Goal: Task Accomplishment & Management: Use online tool/utility

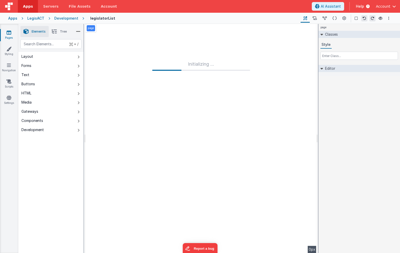
click at [70, 17] on div "Development" at bounding box center [66, 18] width 24 height 5
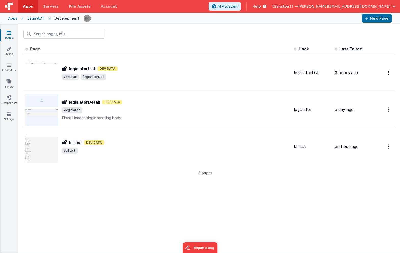
click at [40, 19] on div "LegisACT" at bounding box center [35, 18] width 17 height 5
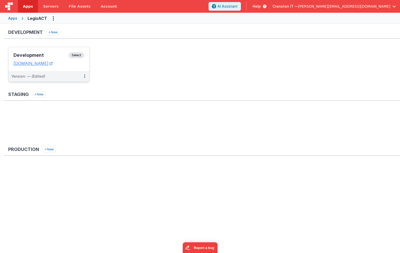
click at [78, 54] on span "Select" at bounding box center [76, 55] width 16 height 6
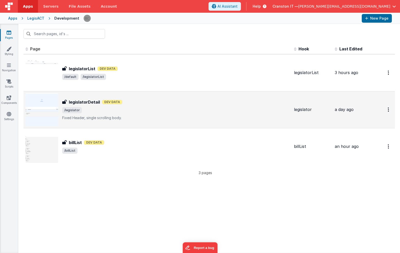
click at [132, 111] on span "/legislator" at bounding box center [175, 110] width 227 height 6
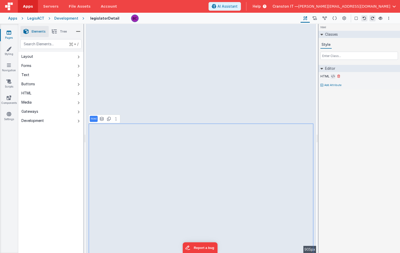
click at [333, 76] on icon at bounding box center [333, 76] width 4 height 4
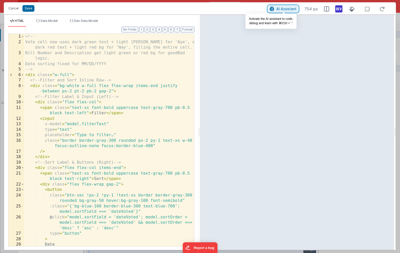
click at [288, 10] on span "AI Assistant" at bounding box center [286, 9] width 20 height 4
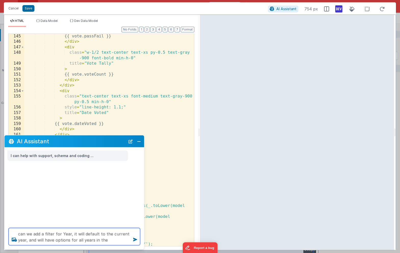
scroll to position [1018, 0]
click at [92, 126] on div "{{ vote.passFail }} </ div > < div class = "w-1/2 text-center text-xs py-0.5 te…" at bounding box center [109, 148] width 170 height 229
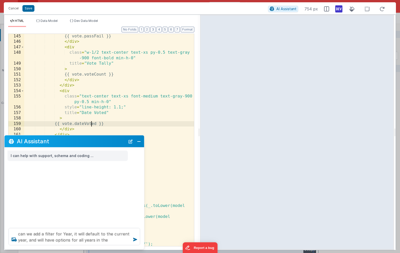
click at [92, 126] on div "{{ vote.passFail }} </ div > < div class = "w-1/2 text-center text-xs py-0.5 te…" at bounding box center [109, 148] width 170 height 229
click at [112, 244] on textarea "can we add a filter for Year, it will default to the current year, and will hav…" at bounding box center [74, 236] width 131 height 17
paste textarea "dateVoted"
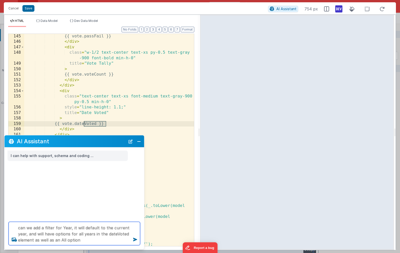
type textarea "can we add a filter for Year, it will default to the current year, and will hav…"
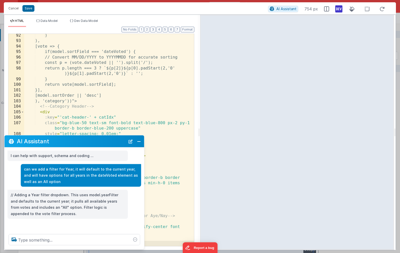
click at [289, 27] on div at bounding box center [297, 132] width 194 height 235
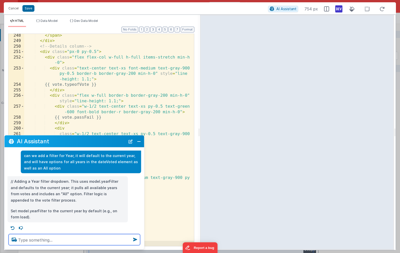
scroll to position [14, 0]
click at [51, 239] on textarea at bounding box center [74, 239] width 131 height 11
click at [23, 238] on textarea at bounding box center [74, 239] width 131 height 11
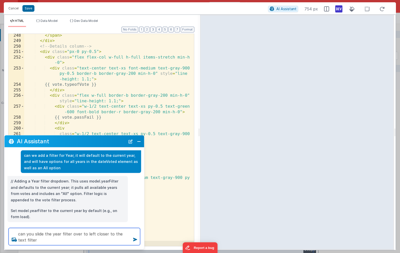
type textarea "can you slide the year filter over to left closer to the text filter"
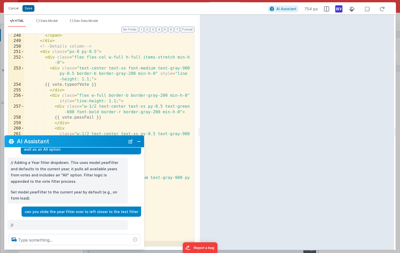
scroll to position [39, 0]
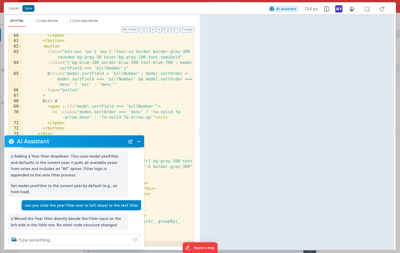
click at [38, 184] on p "Set model.yearFilter to the current year by default (e.g., on form load)." at bounding box center [68, 189] width 114 height 12
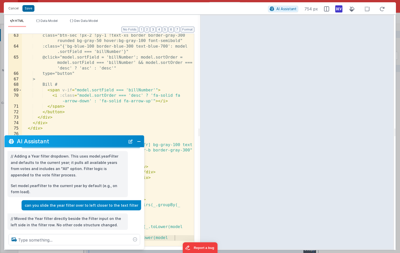
click at [38, 184] on p "Set model.yearFilter to the current year by default (e.g., on form load)." at bounding box center [68, 189] width 114 height 12
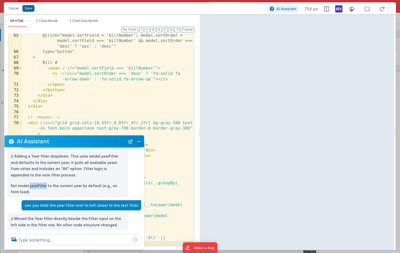
copy p "yearFilter"
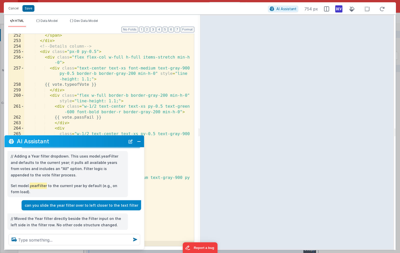
scroll to position [48, 0]
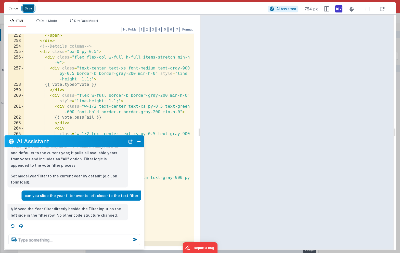
click at [27, 8] on button "Save" at bounding box center [28, 8] width 12 height 7
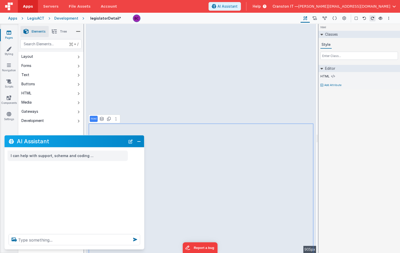
scroll to position [0, 0]
click at [138, 141] on button "Close" at bounding box center [138, 141] width 7 height 7
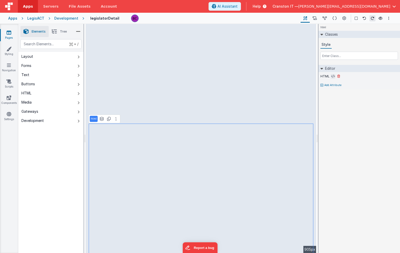
click at [334, 77] on icon at bounding box center [333, 76] width 4 height 4
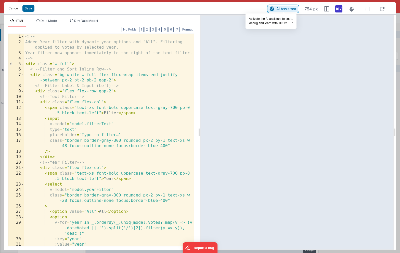
click at [283, 10] on span "AI Assistant" at bounding box center [286, 9] width 20 height 4
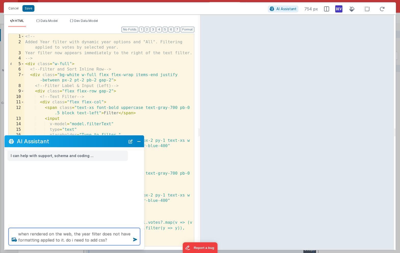
type textarea "when rendered on the web, the year filter does not have formatting applied to i…"
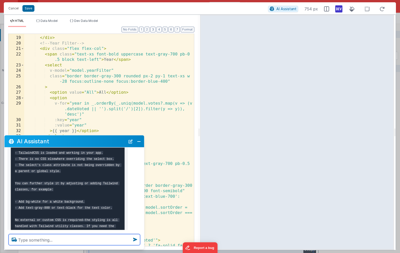
scroll to position [120, 0]
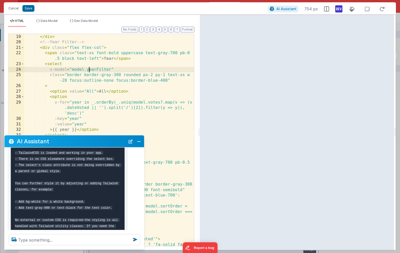
click at [89, 70] on div "/> </ div > <!-- Year Filter --> < div class = "flex flex-col" > < span class =…" at bounding box center [109, 143] width 170 height 229
click at [61, 72] on div "/> </ div > <!-- Year Filter --> < div class = "flex flex-col" > < span class =…" at bounding box center [109, 143] width 170 height 229
click at [56, 64] on div "/> </ div > <!-- Year Filter --> < div class = "flex flex-col" > < span class =…" at bounding box center [109, 143] width 170 height 229
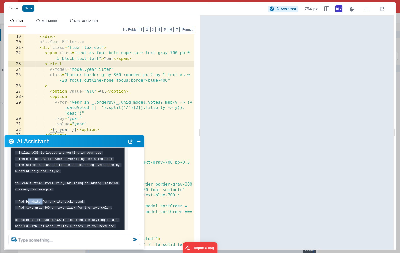
drag, startPoint x: 41, startPoint y: 208, endPoint x: 26, endPoint y: 208, distance: 15.3
click at [26, 208] on code "If it appears unstyled, check: - TailwindCSS is loaded and working in your app.…" at bounding box center [68, 186] width 106 height 95
copy code "bg-white"
click at [62, 203] on pre "If it appears unstyled, check: - TailwindCSS is loaded and working in your app.…" at bounding box center [68, 186] width 114 height 104
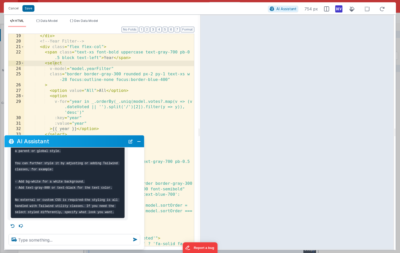
scroll to position [113, 0]
click at [40, 238] on textarea at bounding box center [74, 239] width 131 height 11
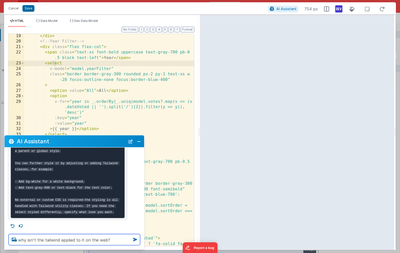
type textarea "why isn't the tailwind applied to it on the web?"
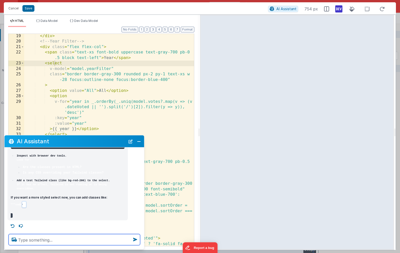
scroll to position [418, 0]
click at [140, 140] on button "Close" at bounding box center [138, 141] width 7 height 7
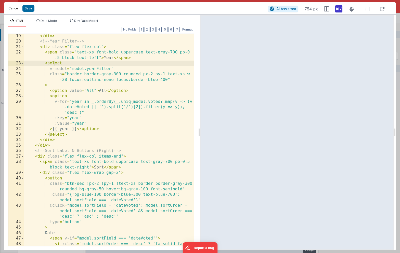
click at [15, 8] on button "Cancel" at bounding box center [13, 8] width 15 height 7
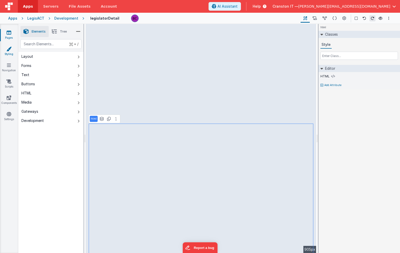
click at [9, 54] on link "Styling" at bounding box center [9, 51] width 18 height 10
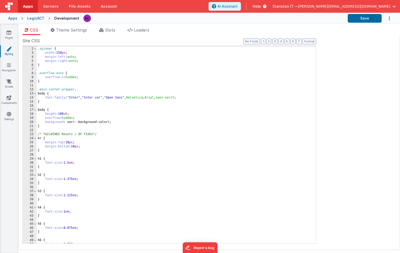
scroll to position [454, 0]
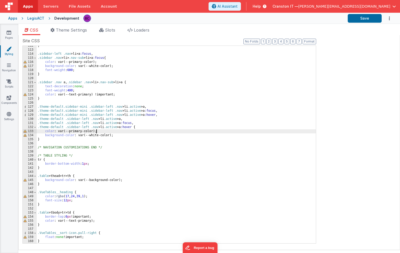
click at [102, 133] on div "} .sidebar-left .nav > li > a :focus , .sidebar .nav > li > .nav-sub > li > a :…" at bounding box center [176, 147] width 279 height 206
type input "e"
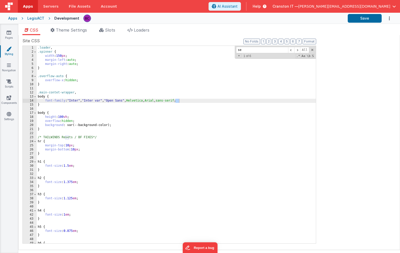
scroll to position [0, 0]
type input "sele"
click at [8, 97] on icon at bounding box center [9, 97] width 5 height 5
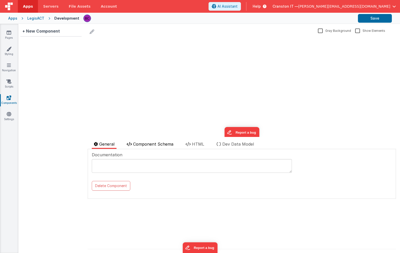
click at [148, 142] on span "Component Schema" at bounding box center [153, 144] width 40 height 5
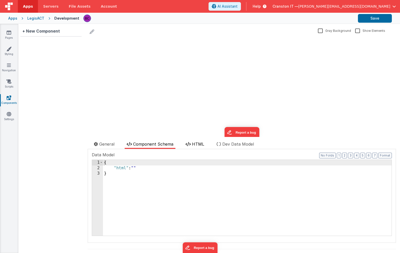
click at [201, 141] on li "HTML" at bounding box center [194, 145] width 23 height 8
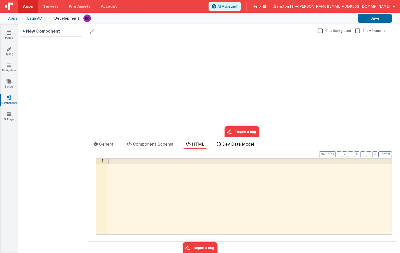
click at [226, 144] on span "Dev Data Model" at bounding box center [238, 144] width 32 height 5
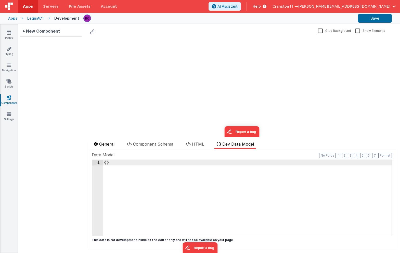
click at [106, 143] on span "General" at bounding box center [106, 144] width 15 height 5
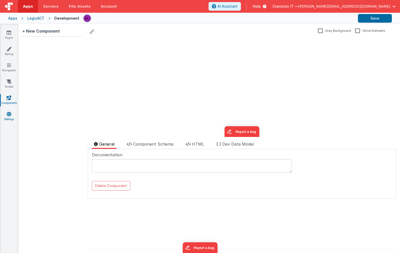
click at [10, 112] on icon at bounding box center [9, 114] width 5 height 5
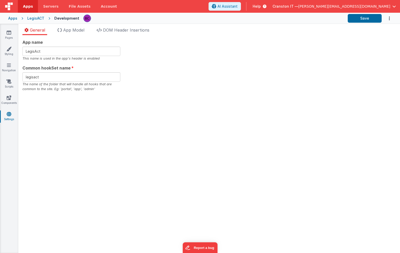
click at [126, 26] on div "General App Model DOM Header Insertions App name LegisAct This name is used in …" at bounding box center [208, 138] width 381 height 229
click at [126, 28] on span "DOM Header Insertions" at bounding box center [126, 29] width 46 height 5
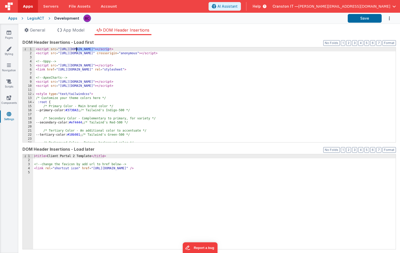
drag, startPoint x: 109, startPoint y: 50, endPoint x: 77, endPoint y: 49, distance: 32.1
click at [77, 49] on div "< script src = "[URL][DOMAIN_NAME]" > </ script > < script src = "[URL][DOMAIN_…" at bounding box center [215, 98] width 360 height 103
click at [80, 49] on div "< script src = "[URL][DOMAIN_NAME]" > </ script > < script src = "[URL][DOMAIN_…" at bounding box center [215, 98] width 360 height 103
drag, startPoint x: 82, startPoint y: 50, endPoint x: 93, endPoint y: 50, distance: 11.5
click at [93, 50] on div "< script src = "[URL][DOMAIN_NAME]" > </ script > < script src = "[URL][DOMAIN_…" at bounding box center [215, 98] width 360 height 103
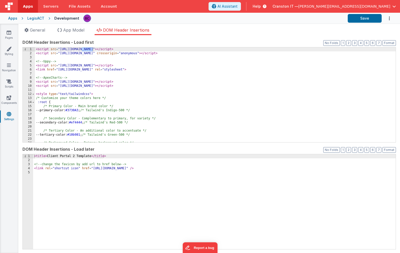
click at [108, 50] on div "< script src = "[URL][DOMAIN_NAME]" > </ script > < script src = "[URL][DOMAIN_…" at bounding box center [215, 98] width 360 height 103
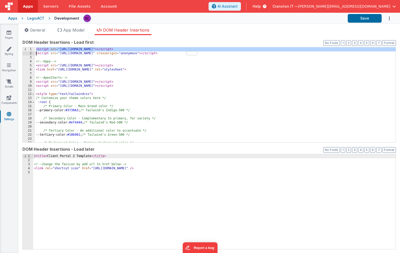
click at [108, 50] on div "< script src = "[URL][DOMAIN_NAME]" > </ script > < script src = "[URL][DOMAIN_…" at bounding box center [215, 98] width 360 height 103
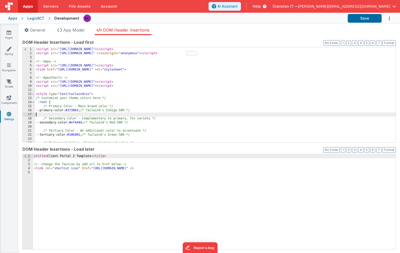
click at [88, 113] on div "< script src = "[URL][DOMAIN_NAME]" > </ script > < script src = "[URL][DOMAIN_…" at bounding box center [215, 98] width 360 height 103
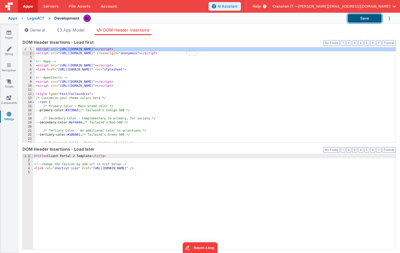
click at [370, 17] on button "Save" at bounding box center [364, 18] width 34 height 9
click at [37, 18] on div "LegisACT" at bounding box center [35, 18] width 17 height 5
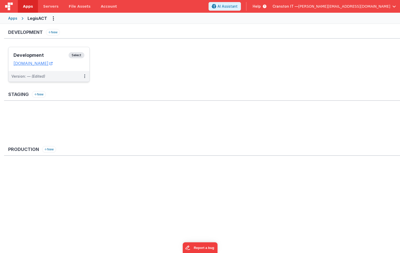
click at [74, 57] on span "Select" at bounding box center [76, 55] width 16 height 6
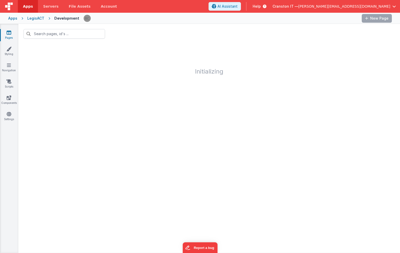
click at [9, 36] on link "Pages" at bounding box center [9, 35] width 18 height 10
click at [38, 17] on div "LegisACT" at bounding box center [35, 18] width 17 height 5
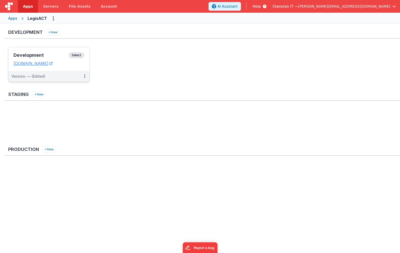
click at [74, 55] on span "Select" at bounding box center [76, 55] width 16 height 6
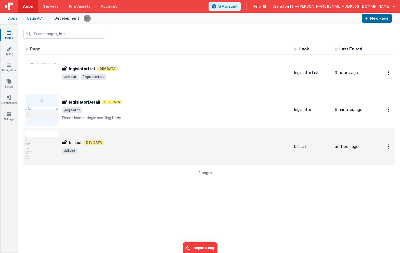
click at [128, 140] on div "billList Dev Data" at bounding box center [175, 143] width 227 height 6
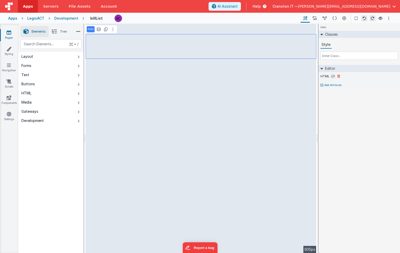
click at [333, 77] on icon at bounding box center [333, 76] width 4 height 4
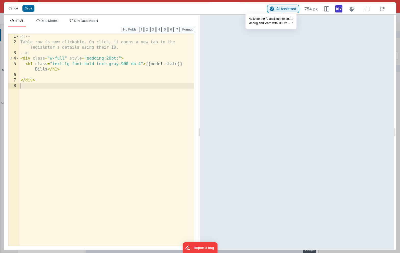
click at [284, 9] on span "AI Assistant" at bounding box center [286, 9] width 20 height 4
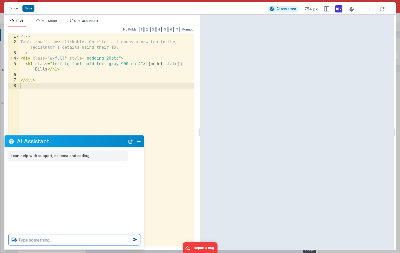
paste textarea "Build a list from each object in the billList array. From left to right, A flag…"
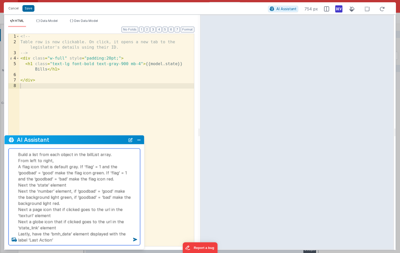
type textarea "Build a list from each object in the billList array. From left to right, A flag…"
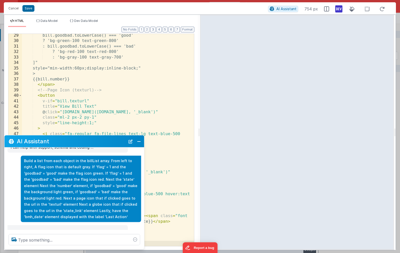
scroll to position [5, 0]
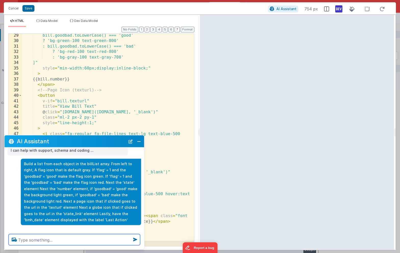
click at [47, 241] on textarea at bounding box center [74, 239] width 131 height 11
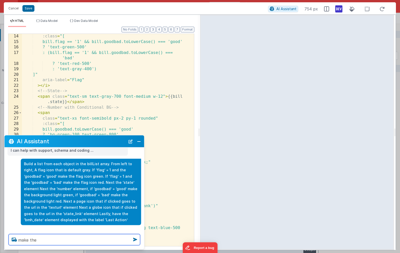
scroll to position [84, 0]
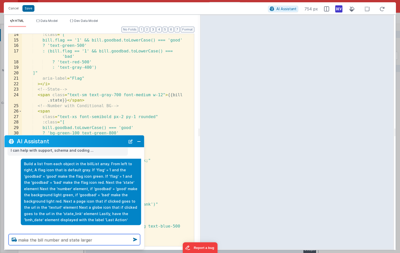
type textarea "make the bill number and state larger"
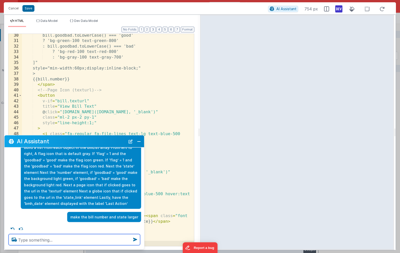
scroll to position [19, 0]
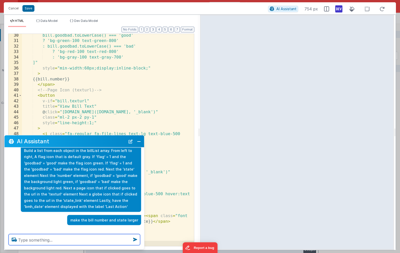
click at [54, 239] on textarea at bounding box center [74, 239] width 131 height 11
type textarea "make the state bold"
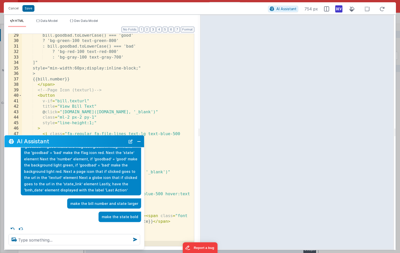
scroll to position [32, 0]
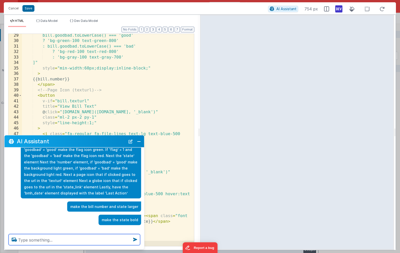
click at [57, 240] on textarea at bounding box center [74, 239] width 131 height 11
type textarea "reduce the space between the state the bill number"
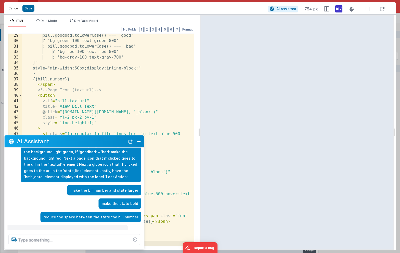
scroll to position [45, 0]
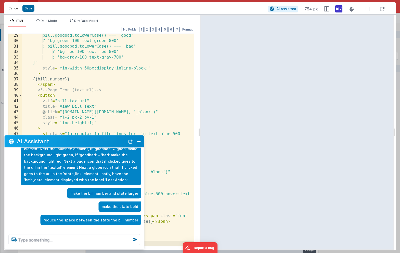
click at [85, 217] on p "reduce the space between the state the bill number" at bounding box center [91, 220] width 94 height 6
copy div "reduce the space between the state the bill number"
click at [59, 239] on textarea at bounding box center [74, 239] width 131 height 11
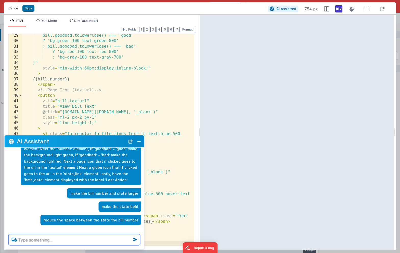
paste textarea "reduce the space between the state the bill number"
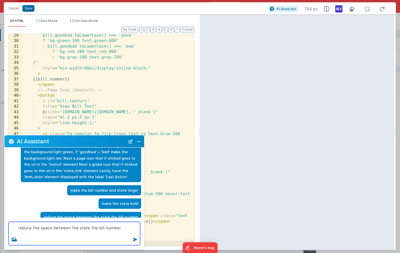
type textarea "reduce the space between the state the bill number"
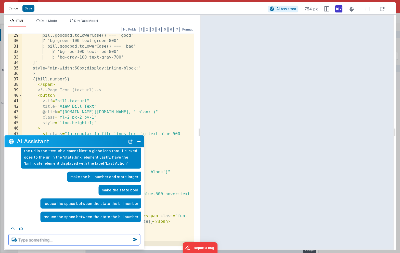
scroll to position [59, 0]
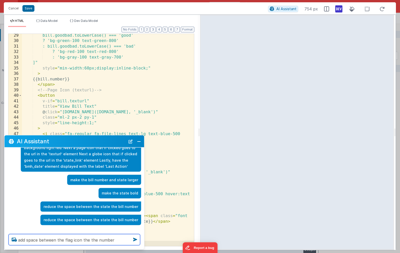
type textarea "add space between the flag icon the the number"
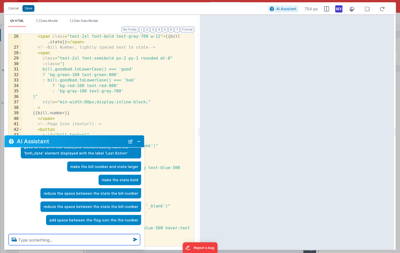
scroll to position [193, 0]
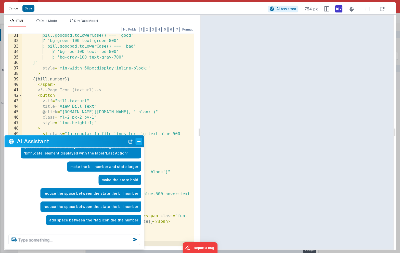
click at [137, 142] on button "Close" at bounding box center [138, 141] width 7 height 7
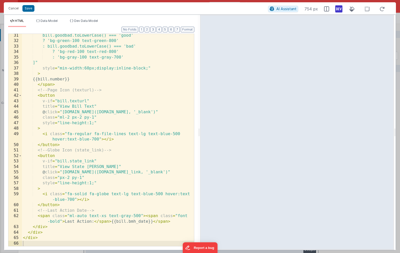
scroll to position [75, 0]
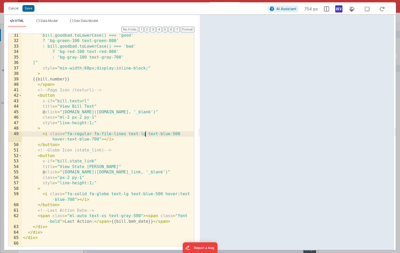
click at [144, 134] on div "bill.goodbad.toLowerCase() === 'good' ? 'bg-green-100 text-green-800' : bill.go…" at bounding box center [108, 144] width 172 height 223
click at [103, 217] on div "bill.goodbad.toLowerCase() === 'good' ? 'bg-green-100 text-green-800' : bill.go…" at bounding box center [108, 144] width 172 height 223
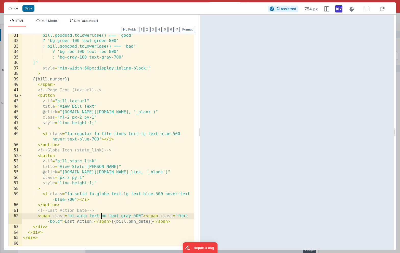
click at [102, 217] on div "bill.goodbad.toLowerCase() === 'good' ? 'bg-green-100 text-green-800' : bill.go…" at bounding box center [108, 144] width 172 height 223
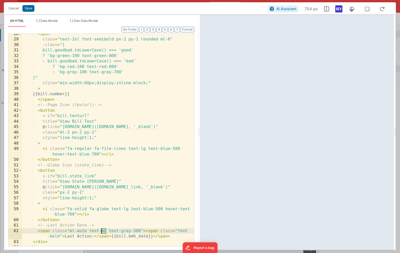
scroll to position [178, 0]
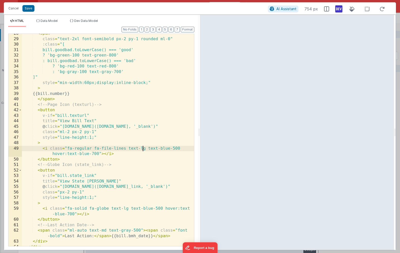
click at [143, 148] on div "< span class = "text-2xl font-semibold px-2 py-1 rounded ml-0" :class = "[ bill…" at bounding box center [108, 142] width 172 height 223
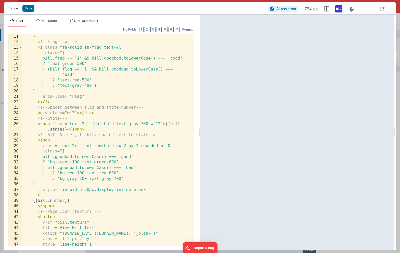
scroll to position [71, 0]
click at [86, 125] on div "> <!-- Flag Icon --> < i class = "fa-solid fa-flag text-xl" :class = "[ bill.fl…" at bounding box center [108, 145] width 172 height 223
click at [85, 125] on div "> <!-- Flag Icon --> < i class = "fa-solid fa-flag text-xl" :class = "[ bill.fl…" at bounding box center [108, 145] width 172 height 223
click at [75, 146] on div "> <!-- Flag Icon --> < i class = "fa-solid fa-flag text-xl" :class = "[ bill.fl…" at bounding box center [108, 145] width 172 height 223
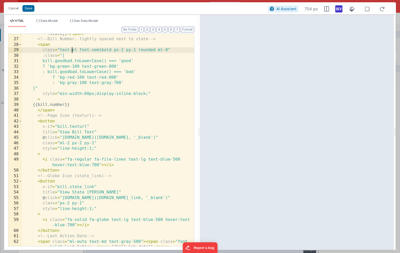
scroll to position [191, 0]
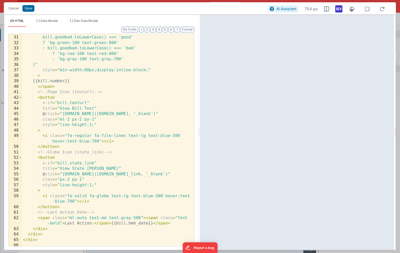
click at [93, 120] on div ":class = "[ bill.goodbad.toLowerCase() === 'good' ? 'bg-green-100 text-green-80…" at bounding box center [108, 140] width 172 height 223
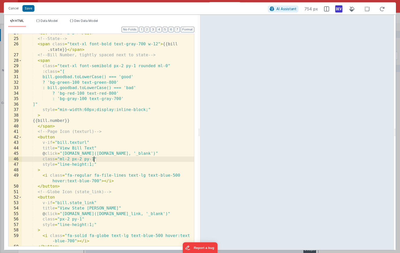
scroll to position [151, 0]
click at [140, 176] on div "< div class = "w-3" > </ div > <!-- State --> < span class = "text-xl font-bold…" at bounding box center [108, 142] width 172 height 223
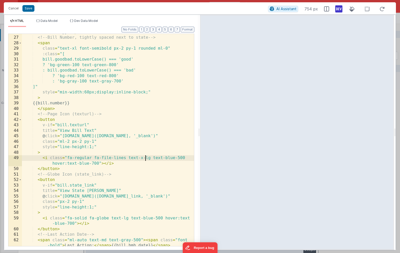
scroll to position [169, 0]
click at [143, 155] on div "< span class = "text-xl font-bold text-gray-700 w-12" > {{bill .state}} </ span…" at bounding box center [108, 140] width 172 height 234
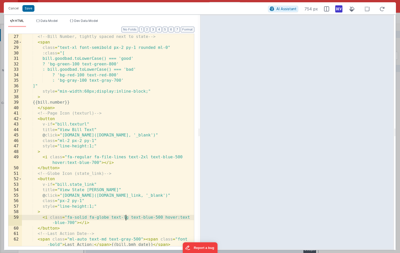
click at [125, 217] on div "< span class = "text-xl font-bold text-gray-700 w-12" > {{bill .state}} </ span…" at bounding box center [108, 140] width 172 height 234
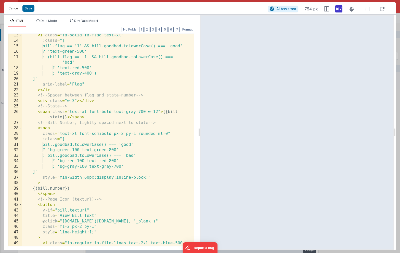
scroll to position [0, 0]
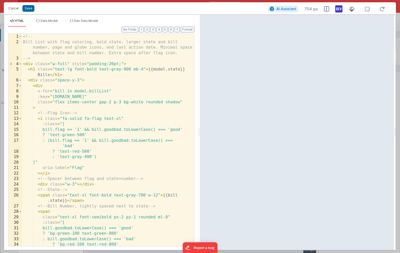
click at [34, 7] on div "Cancel Save" at bounding box center [137, 8] width 262 height 7
click at [30, 7] on button "Save" at bounding box center [28, 8] width 12 height 7
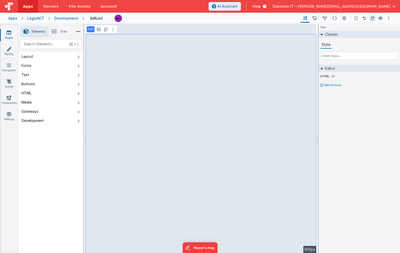
click at [58, 31] on li "Tree" at bounding box center [59, 31] width 21 height 11
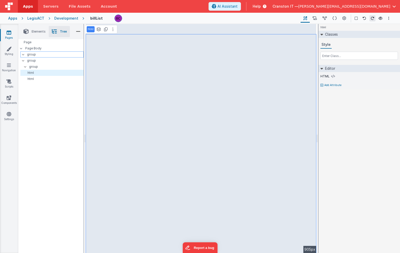
click at [42, 55] on p "group" at bounding box center [55, 55] width 56 height 6
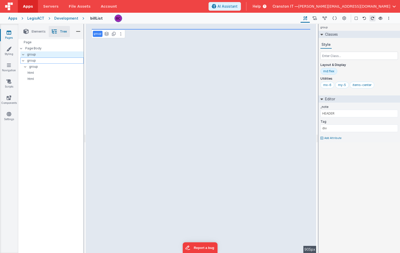
click at [40, 59] on p "group" at bounding box center [55, 61] width 56 height 6
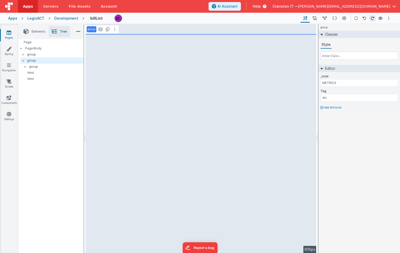
click at [35, 35] on li "Elements" at bounding box center [34, 31] width 28 height 11
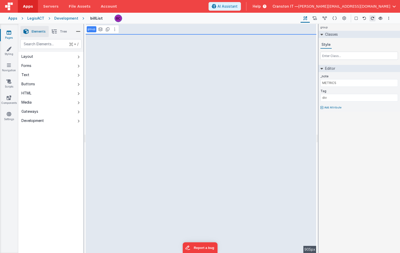
click at [57, 30] on icon at bounding box center [54, 31] width 5 height 7
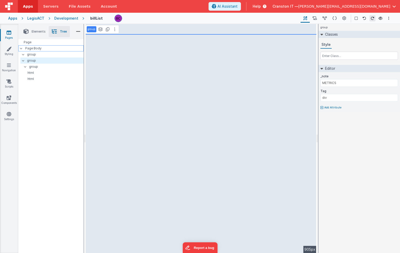
click at [22, 50] on div at bounding box center [22, 48] width 5 height 4
click at [39, 54] on p "group" at bounding box center [55, 55] width 56 height 6
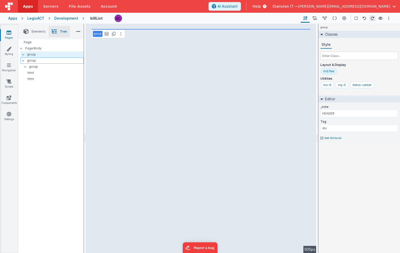
click at [39, 61] on p "group" at bounding box center [55, 61] width 56 height 6
type input "METRICS"
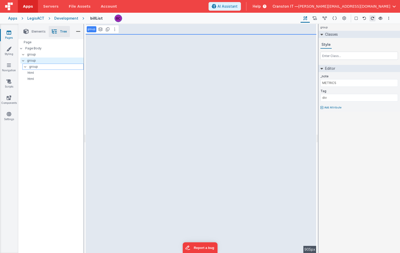
click at [37, 66] on p "group" at bounding box center [56, 67] width 54 height 6
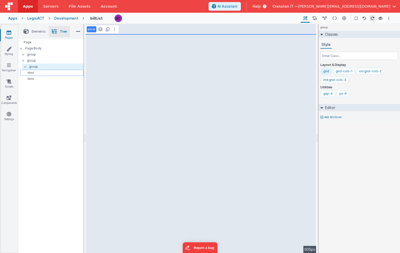
click at [35, 73] on p "html" at bounding box center [52, 73] width 61 height 4
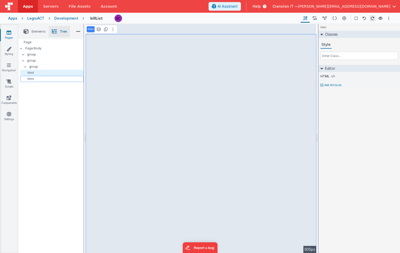
click at [35, 77] on p "html" at bounding box center [52, 79] width 61 height 4
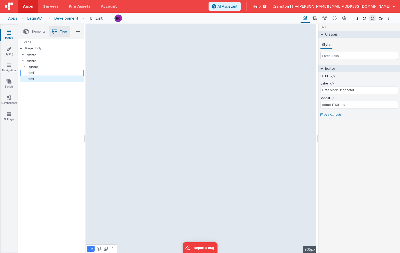
click at [36, 71] on p "html" at bounding box center [52, 73] width 61 height 4
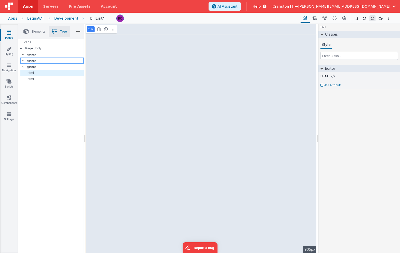
click at [33, 62] on p "group" at bounding box center [55, 61] width 56 height 6
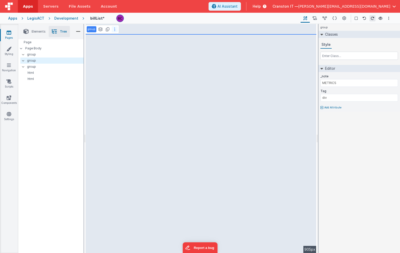
click at [116, 30] on button at bounding box center [115, 29] width 6 height 6
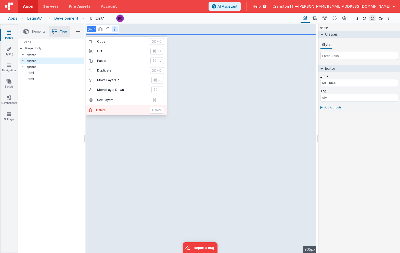
click at [103, 114] on button "[PERSON_NAME]" at bounding box center [126, 110] width 81 height 10
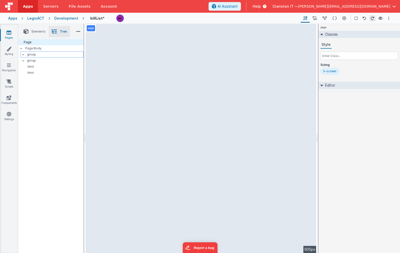
click at [46, 54] on p "group" at bounding box center [55, 55] width 56 height 6
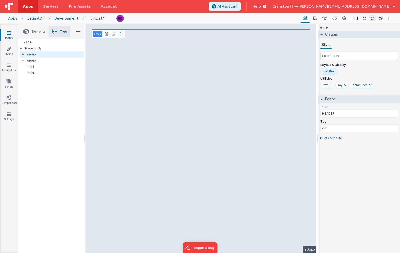
click at [120, 34] on icon at bounding box center [120, 34] width 1 height 4
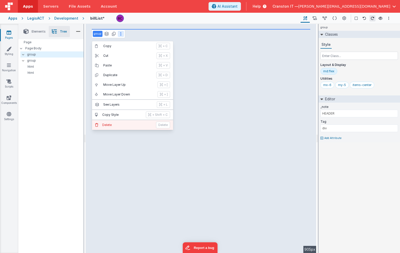
click at [105, 125] on p "Delete" at bounding box center [127, 125] width 51 height 4
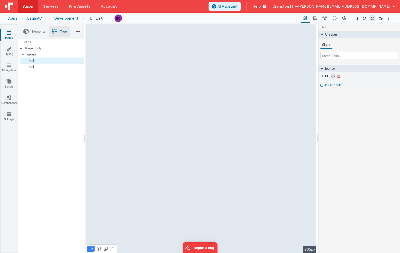
click at [332, 76] on icon at bounding box center [333, 76] width 4 height 4
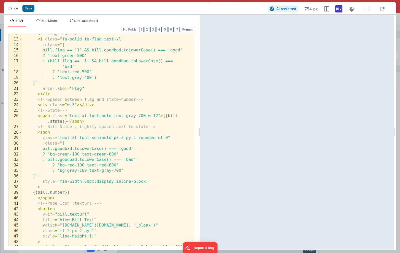
scroll to position [193, 0]
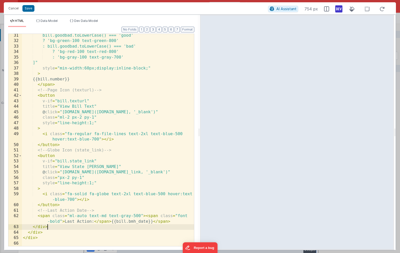
click at [51, 226] on div "bill.goodbad.toLowerCase() === 'good' ? 'bg-green-100 text-green-800' : bill.go…" at bounding box center [108, 144] width 172 height 223
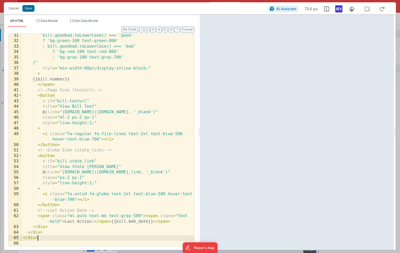
click at [48, 236] on div "bill.goodbad.toLowerCase() === 'good' ? 'bg-green-100 text-green-800' : bill.go…" at bounding box center [108, 144] width 172 height 223
click at [288, 9] on span "AI Assistant" at bounding box center [286, 9] width 20 height 4
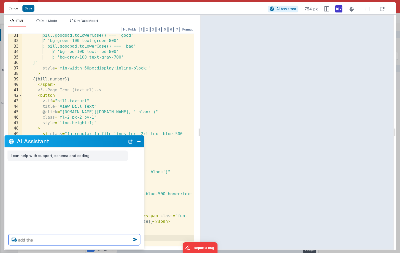
paste textarea "OurBillTitle"
type textarea "add the 'ourBillTitle' element in bold below the current row"
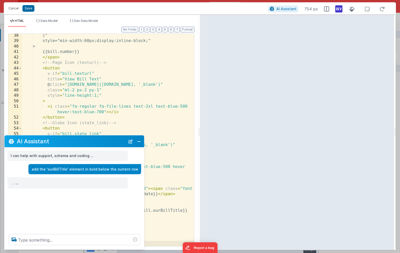
scroll to position [226, 0]
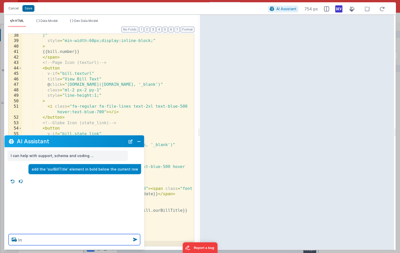
type textarea "I"
paste textarea "bmh_action"
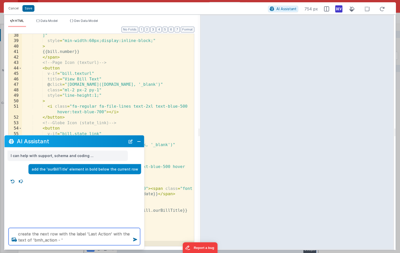
click at [54, 241] on textarea "create the next row with the label 'Last Action' with the text of 'bmh_action -…" at bounding box center [74, 236] width 131 height 17
click at [66, 241] on textarea "create the next row with the label 'Last Action' with the text of 'bmh_action' …" at bounding box center [74, 236] width 131 height 17
paste textarea "bmh_date"
type textarea "create the next row with the label 'Last Action' with the text of 'bmh_action' …"
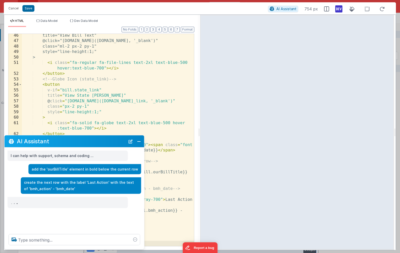
scroll to position [275, 0]
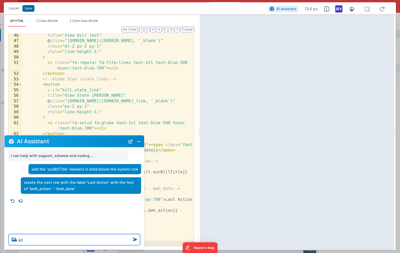
type textarea "a"
paste textarea "category"
click at [57, 240] on textarea "just like that in a new row add 'category' and then in a new row add" at bounding box center [74, 236] width 131 height 17
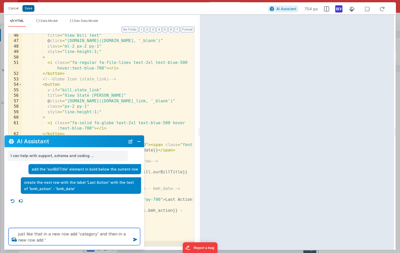
paste textarea "Progress"
type textarea "just like that in a new row add 'category' and then in a new row add 'p rogress'"
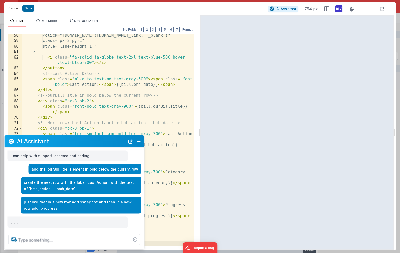
scroll to position [351, 0]
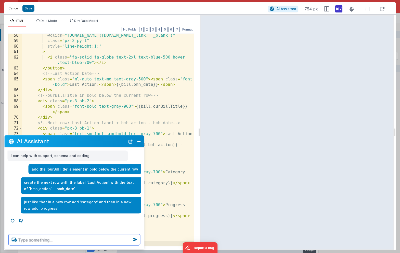
click at [30, 239] on textarea at bounding box center [74, 239] width 131 height 11
paste textarea "PassedHouse"
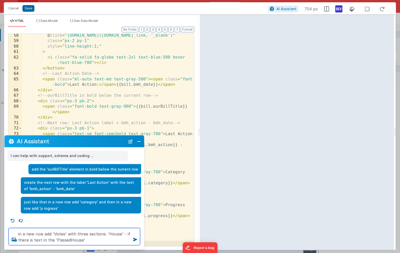
click at [57, 240] on textarea "in a new row add 'Votes' with three sections. 'House' - if there is text in the…" at bounding box center [74, 236] width 131 height 17
click at [90, 241] on textarea "in a new row add 'Votes' with three sections. 'House' - if there is text in the…" at bounding box center [74, 236] width 131 height 17
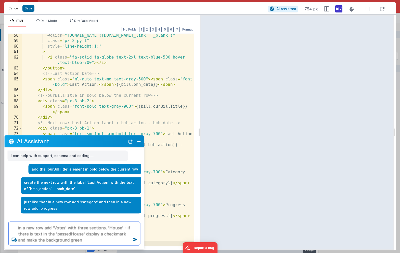
click at [69, 240] on textarea "in a new row add 'Votes' with three sections. 'House' - if there is text in the…" at bounding box center [74, 233] width 131 height 23
drag, startPoint x: 105, startPoint y: 228, endPoint x: 105, endPoint y: 239, distance: 10.9
click at [105, 239] on textarea "in a new row add 'Votes' with three sections. 'House' - if there is text in the…" at bounding box center [74, 233] width 131 height 23
click at [101, 241] on textarea "in a new row add 'Votes' with three sections. 'House' - if there is text in the…" at bounding box center [74, 233] width 131 height 23
paste textarea "'House' - if there is text in the 'passedHouse' display a checkmark and make th…"
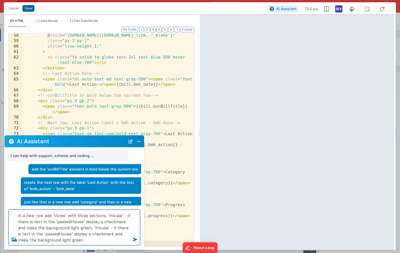
click at [100, 227] on textarea "in a new row add 'Votes' with three sections. 'House' - if there is text in the…" at bounding box center [74, 228] width 131 height 36
drag, startPoint x: 65, startPoint y: 235, endPoint x: 52, endPoint y: 235, distance: 12.5
click at [52, 235] on textarea "in a new row add 'Votes' with three sections. 'House' - if there is text in the…" at bounding box center [74, 228] width 131 height 36
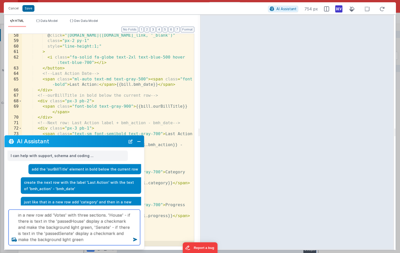
click at [75, 240] on textarea "in a new row add 'Votes' with three sections. 'House' - if there is text in the…" at bounding box center [74, 228] width 131 height 36
paste textarea "'House' - if there is text in the 'passedHouse' display a checkmark and make th…"
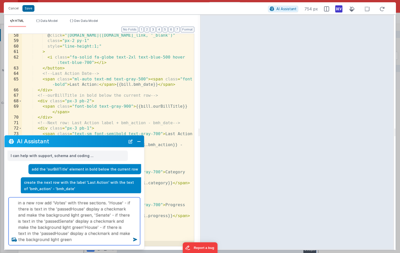
click at [70, 227] on textarea "in a new row add 'Votes' with three sections. 'House' - if there is text in the…" at bounding box center [74, 222] width 131 height 48
click at [82, 227] on textarea "in a new row add 'Votes' with three sections. 'House' - if there is text in the…" at bounding box center [74, 222] width 131 height 48
click at [36, 234] on textarea "in a new row add 'Votes' with three sections. 'House' - if there is text in the…" at bounding box center [74, 222] width 131 height 48
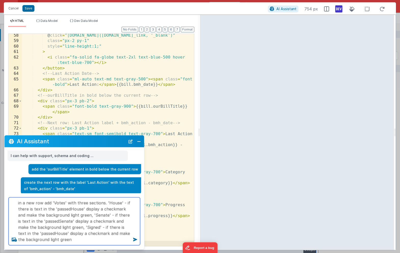
paste textarea "SignedbyGovernor"
type textarea "in a new row add 'Votes' with three sections. 'House' - if there is text in the…"
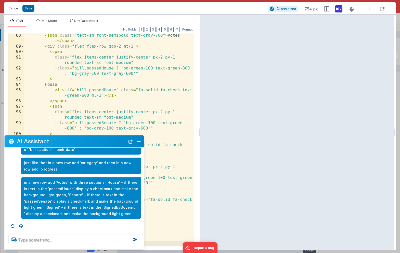
scroll to position [39, 0]
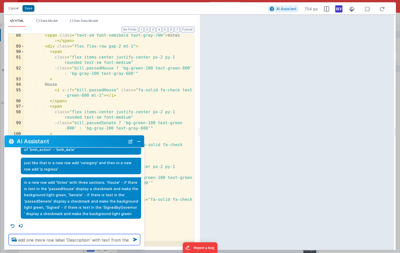
paste textarea "emailDescription"
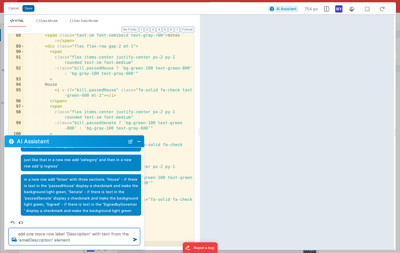
type textarea "add one more row label 'Description' with text from the 'emailDescription' elem…"
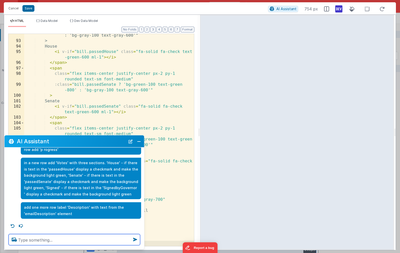
scroll to position [59, 0]
click at [29, 9] on button "Save" at bounding box center [28, 8] width 12 height 7
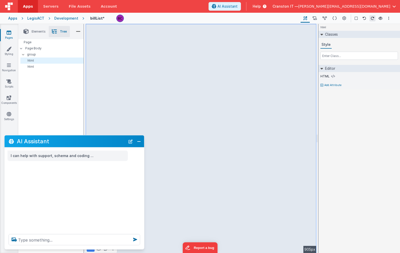
scroll to position [0, 0]
click at [54, 239] on textarea at bounding box center [74, 239] width 131 height 11
click at [333, 75] on icon at bounding box center [333, 76] width 4 height 4
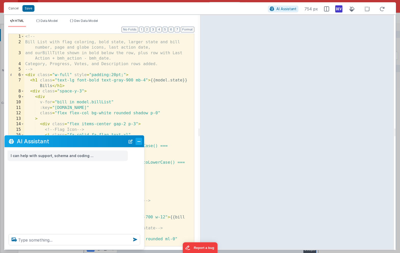
click at [138, 142] on button "Close" at bounding box center [138, 141] width 7 height 7
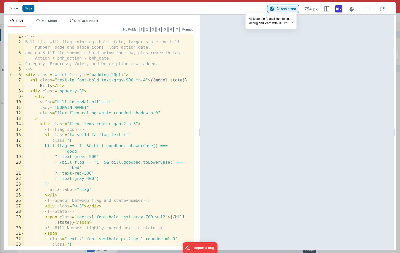
click at [287, 10] on span "AI Assistant" at bounding box center [286, 9] width 20 height 4
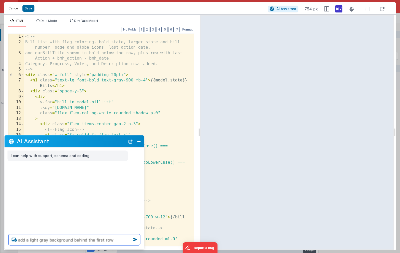
type textarea "add a light gray background behind the first row"
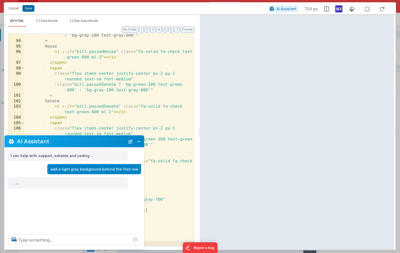
scroll to position [603, 0]
click at [139, 142] on button "Close" at bounding box center [138, 141] width 7 height 7
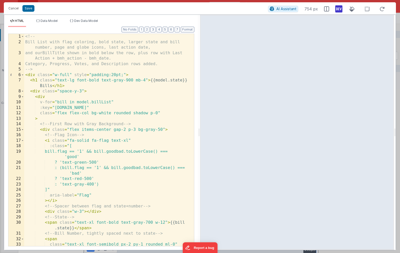
scroll to position [0, 0]
click at [128, 81] on div "<!-- Bill List with flag coloring, bold state, larger state and bill number, pa…" at bounding box center [109, 145] width 170 height 223
click at [119, 81] on div "<!-- Bill List with flag coloring, bold state, larger state and bill number, pa…" at bounding box center [109, 145] width 170 height 223
click at [128, 80] on div "<!-- Bill List with flag coloring, bold state, larger state and bill number, pa…" at bounding box center [109, 145] width 170 height 223
click at [116, 81] on div "<!-- Bill List with flag coloring, bold state, larger state and bill number, pa…" at bounding box center [109, 145] width 170 height 223
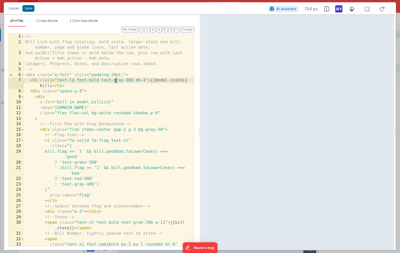
click at [116, 81] on div "<!-- Bill List with flag coloring, bold state, larger state and bill number, pa…" at bounding box center [109, 145] width 170 height 223
click at [130, 80] on div "<!-- Bill List with flag coloring, bold state, larger state and bill number, pa…" at bounding box center [109, 145] width 170 height 223
click at [102, 87] on div "<!-- Bill List with flag coloring, bold state, larger state and bill number, pa…" at bounding box center [109, 145] width 170 height 223
click at [83, 101] on div "<!-- Bill List with flag coloring, bold state, larger state and bill number, pa…" at bounding box center [109, 145] width 170 height 223
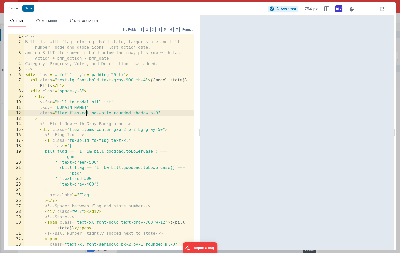
click at [87, 114] on div "<!-- Bill List with flag coloring, bold state, larger state and bill number, pa…" at bounding box center [109, 145] width 170 height 223
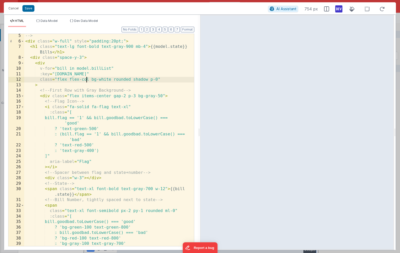
scroll to position [34, 0]
click at [159, 97] on div "--> < div class = "w-full" style = "padding:20pt;" > < h1 class = "text-lg font…" at bounding box center [109, 144] width 170 height 223
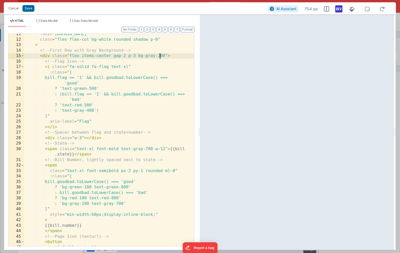
scroll to position [74, 0]
click at [81, 139] on div ":key = "[DOMAIN_NAME]" class = "flex flex-col bg-white rounded shadow p-0" > <!…" at bounding box center [109, 142] width 170 height 223
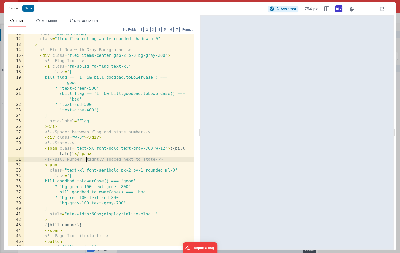
click at [86, 157] on div ":key = "[DOMAIN_NAME]" class = "flex flex-col bg-white rounded shadow p-0" > <!…" at bounding box center [109, 142] width 170 height 223
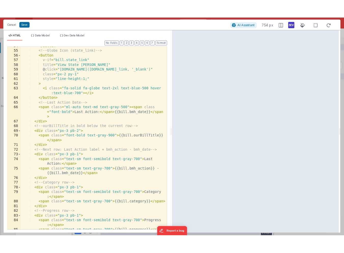
scroll to position [332, 0]
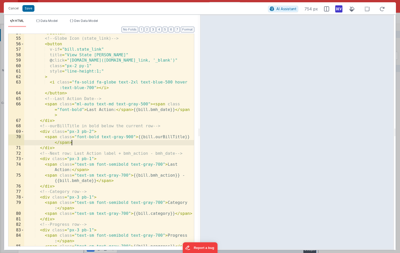
click at [92, 143] on div "</ button > <!-- Globe Icon (state_link) --> < button v-if = "bill.state_link" …" at bounding box center [109, 142] width 170 height 223
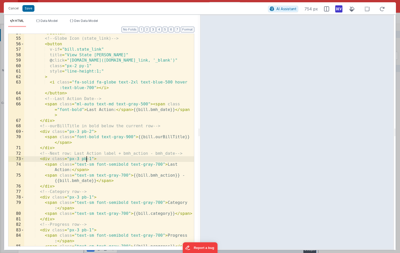
click at [86, 158] on div "</ button > <!-- Globe Icon (state_link) --> < button v-if = "bill.state_link" …" at bounding box center [109, 142] width 170 height 223
click at [92, 160] on div "</ button > <!-- Globe Icon (state_link) --> < button v-if = "bill.state_link" …" at bounding box center [109, 142] width 170 height 223
click at [91, 132] on div "</ button > <!-- Globe Icon (state_link) --> < button v-if = "bill.state_link" …" at bounding box center [109, 142] width 170 height 223
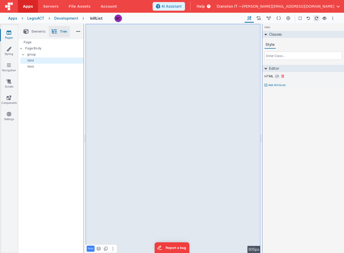
click at [277, 76] on icon at bounding box center [277, 76] width 4 height 4
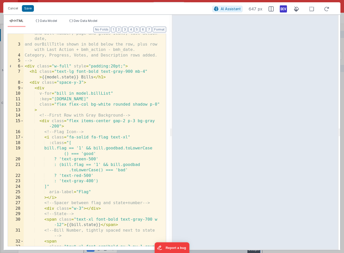
scroll to position [17, 0]
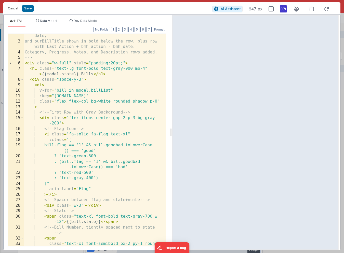
click at [54, 123] on div "Bill List with flag coloring, bold state, larger state and bill number, page an…" at bounding box center [95, 142] width 142 height 240
click at [29, 6] on button "Save" at bounding box center [28, 8] width 12 height 7
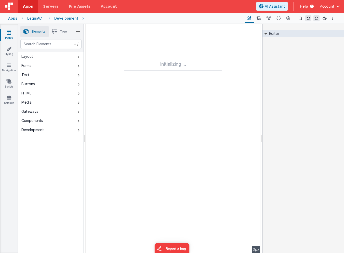
click at [64, 18] on div "Development" at bounding box center [66, 18] width 24 height 5
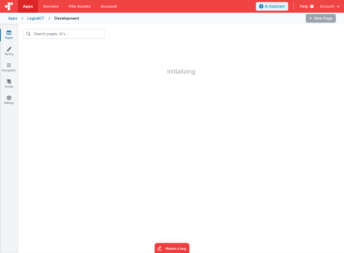
click at [11, 35] on link "Pages" at bounding box center [9, 35] width 18 height 10
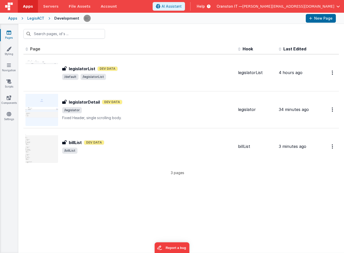
click at [34, 19] on div "LegisACT" at bounding box center [35, 18] width 17 height 5
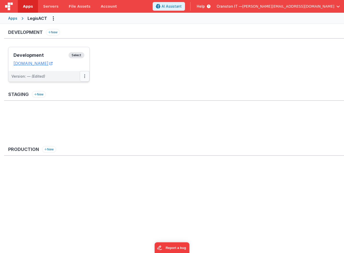
click at [84, 76] on icon at bounding box center [84, 76] width 1 height 0
click at [77, 92] on link "Edit" at bounding box center [67, 87] width 45 height 9
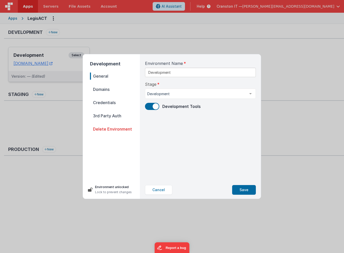
click at [108, 88] on span "Domains" at bounding box center [115, 89] width 50 height 7
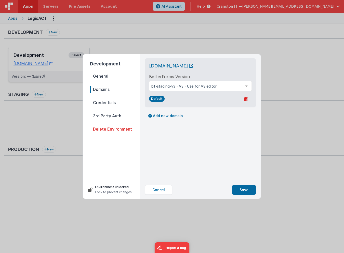
click at [105, 107] on nav "General Domains Credentials 3rd Party Auth Delete Environment" at bounding box center [115, 125] width 50 height 104
click at [107, 103] on span "Credentials" at bounding box center [115, 102] width 50 height 7
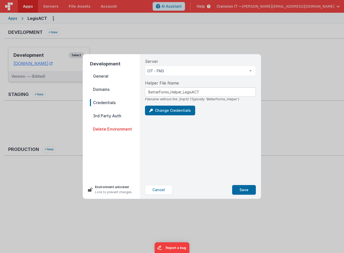
click at [107, 117] on span "3rd Party Auth" at bounding box center [115, 115] width 50 height 7
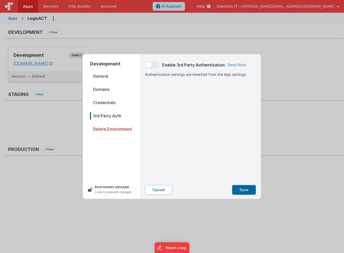
click at [158, 191] on button "Cancel" at bounding box center [158, 190] width 27 height 10
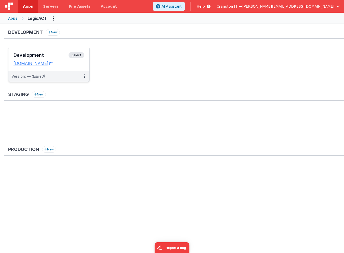
click at [79, 55] on span "Select" at bounding box center [76, 55] width 16 height 6
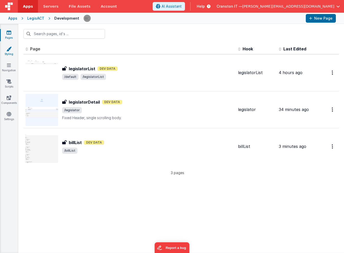
click at [7, 50] on icon at bounding box center [8, 48] width 5 height 5
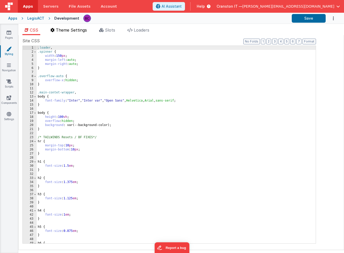
click at [85, 33] on li "Theme Settings" at bounding box center [68, 31] width 40 height 8
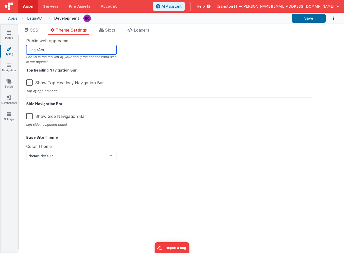
click at [79, 50] on input "LegisAct" at bounding box center [71, 49] width 90 height 9
click at [106, 30] on span "Slots" at bounding box center [110, 29] width 10 height 5
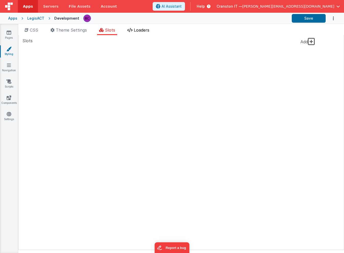
click at [137, 30] on span "Loaders" at bounding box center [142, 29] width 16 height 5
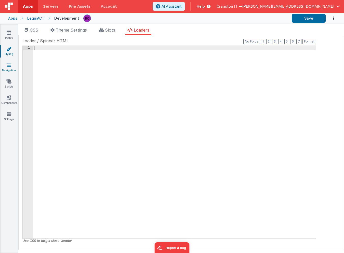
click at [6, 63] on link "Navigation" at bounding box center [9, 68] width 18 height 10
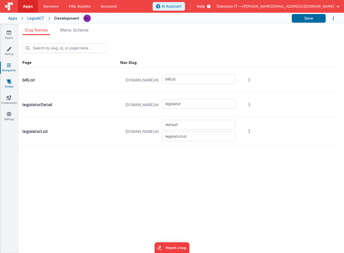
click at [5, 80] on link "Scripts" at bounding box center [9, 84] width 18 height 10
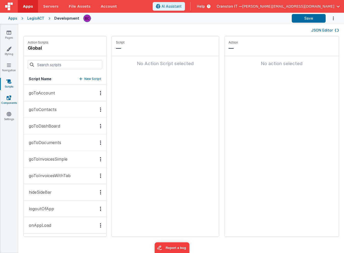
click at [10, 99] on icon at bounding box center [9, 97] width 5 height 5
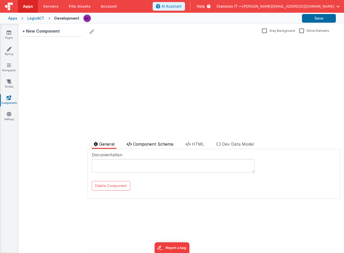
click at [157, 143] on span "Component Schema" at bounding box center [153, 144] width 40 height 5
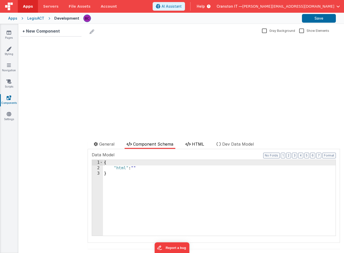
click at [198, 145] on span "HTML" at bounding box center [198, 144] width 12 height 5
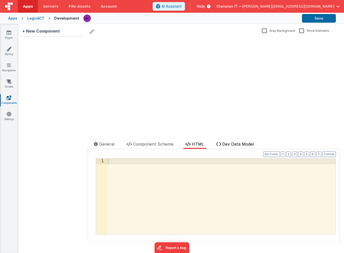
click at [231, 144] on span "Dev Data Model" at bounding box center [238, 144] width 32 height 5
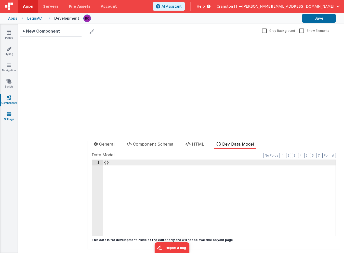
click at [7, 118] on link "Settings" at bounding box center [9, 117] width 18 height 10
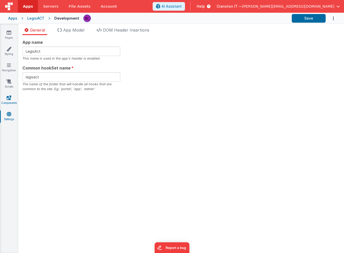
click at [6, 103] on link "Components" at bounding box center [9, 100] width 18 height 10
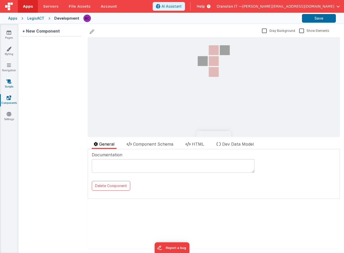
click at [13, 82] on link "Scripts" at bounding box center [9, 84] width 18 height 10
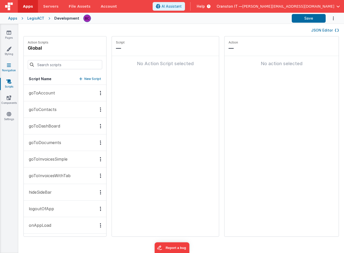
click at [11, 68] on link "Navigation" at bounding box center [9, 68] width 18 height 10
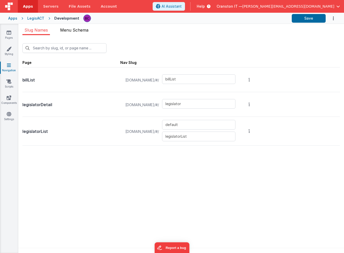
click at [76, 29] on span "Menu Schema" at bounding box center [74, 29] width 28 height 5
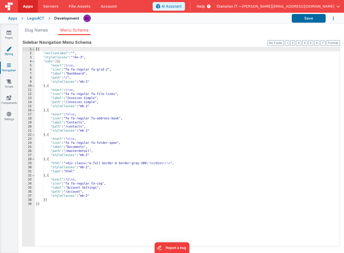
click at [8, 52] on link "Styling" at bounding box center [9, 51] width 18 height 10
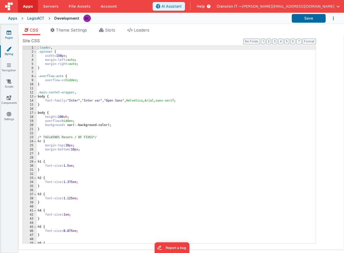
click at [10, 36] on link "Pages" at bounding box center [9, 35] width 18 height 10
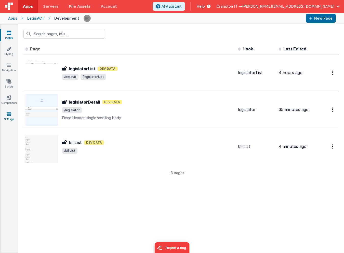
click at [10, 116] on icon at bounding box center [9, 114] width 5 height 5
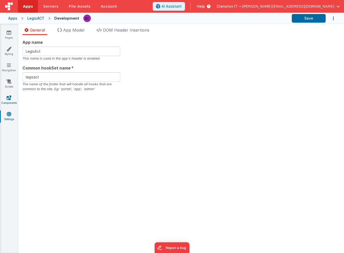
click at [10, 100] on link "Components" at bounding box center [9, 100] width 18 height 10
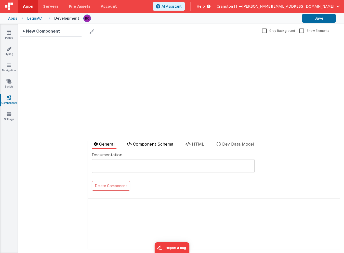
click at [149, 145] on span "Component Schema" at bounding box center [153, 144] width 40 height 5
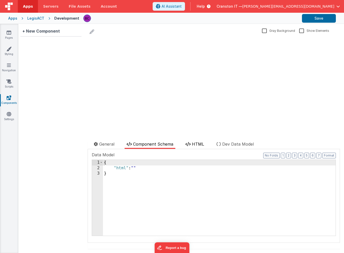
click at [196, 142] on span "HTML" at bounding box center [198, 144] width 12 height 5
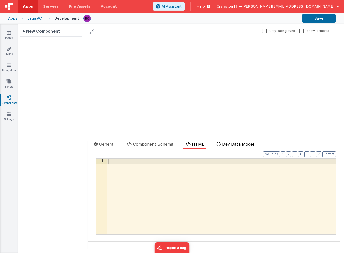
click at [238, 143] on span "Dev Data Model" at bounding box center [238, 144] width 32 height 5
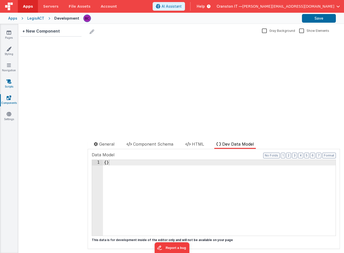
click at [6, 82] on link "Scripts" at bounding box center [9, 84] width 18 height 10
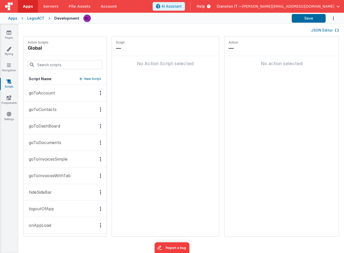
scroll to position [51, 0]
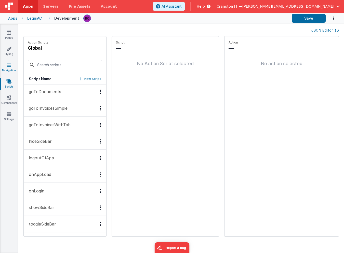
click at [7, 70] on link "Navigation" at bounding box center [9, 68] width 18 height 10
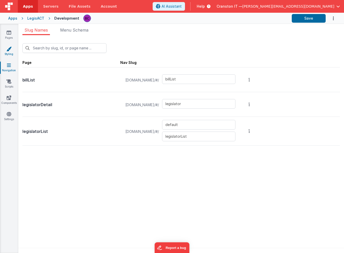
click at [11, 51] on icon at bounding box center [8, 48] width 5 height 5
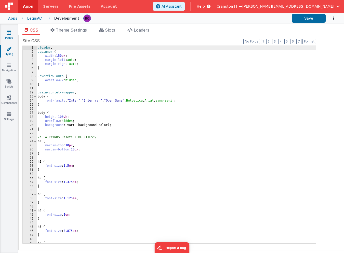
click at [11, 34] on icon at bounding box center [9, 32] width 5 height 5
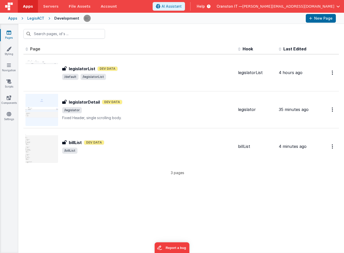
click at [39, 18] on div "LegisACT" at bounding box center [35, 18] width 17 height 5
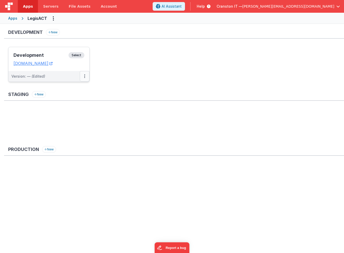
click at [84, 76] on icon at bounding box center [84, 76] width 1 height 0
click at [77, 85] on link "Edit" at bounding box center [67, 87] width 45 height 9
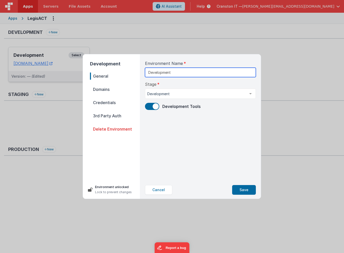
click at [157, 74] on input "Development" at bounding box center [200, 72] width 111 height 9
click at [103, 87] on span "Domains" at bounding box center [115, 89] width 50 height 7
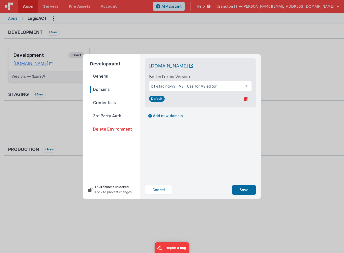
click at [100, 105] on span "Credentials" at bounding box center [115, 102] width 50 height 7
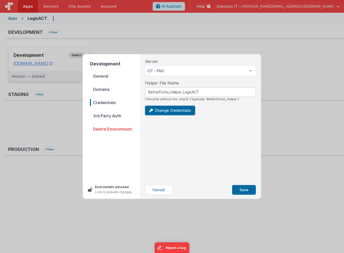
click at [100, 116] on span "3rd Party Auth" at bounding box center [115, 115] width 50 height 7
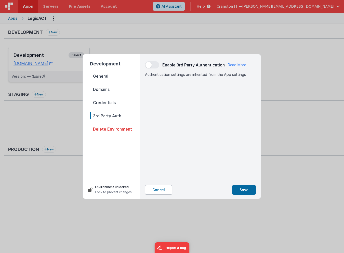
click at [157, 192] on button "Cancel" at bounding box center [158, 190] width 27 height 10
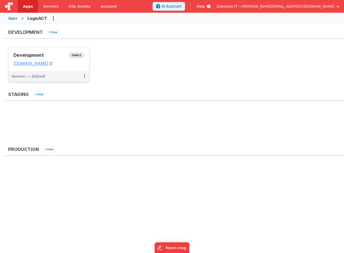
click at [75, 54] on span "Select" at bounding box center [76, 55] width 16 height 6
